Goal: Transaction & Acquisition: Book appointment/travel/reservation

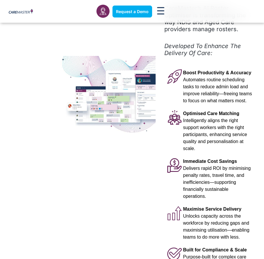
scroll to position [117, 0]
